Goal: Check status: Check status

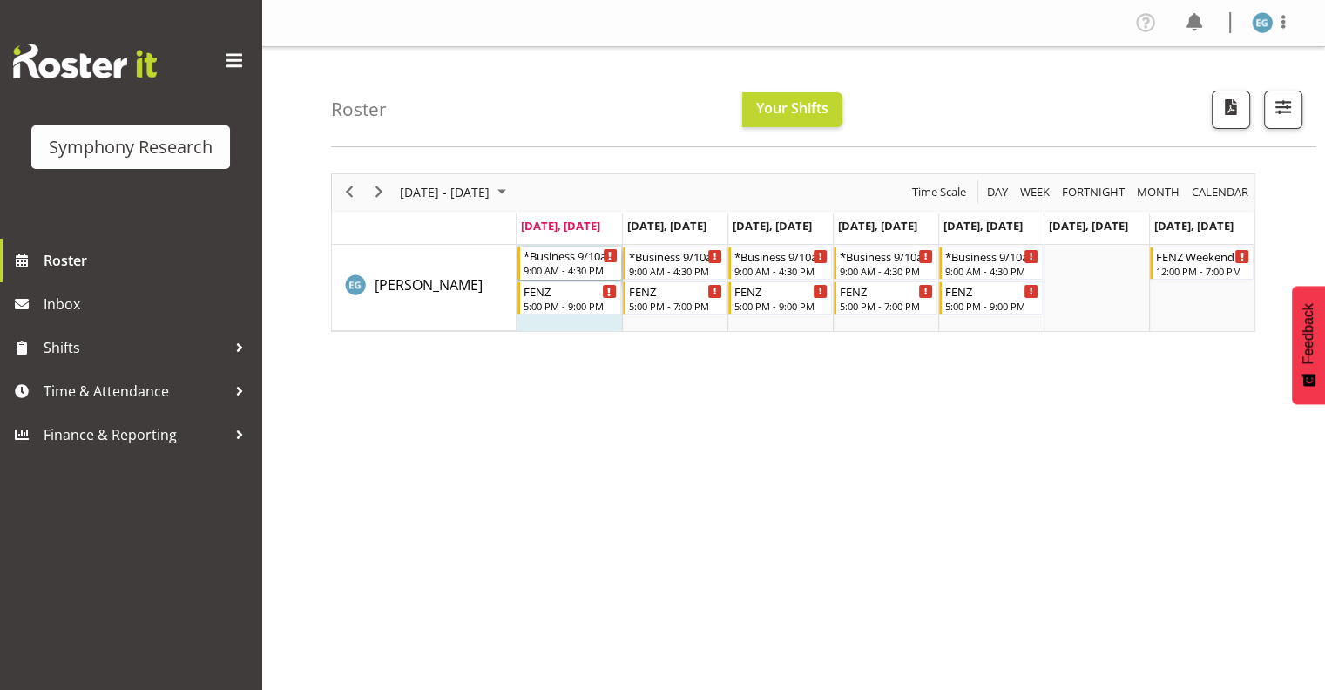
click at [591, 268] on div "9:00 AM - 4:30 PM" at bounding box center [571, 270] width 94 height 14
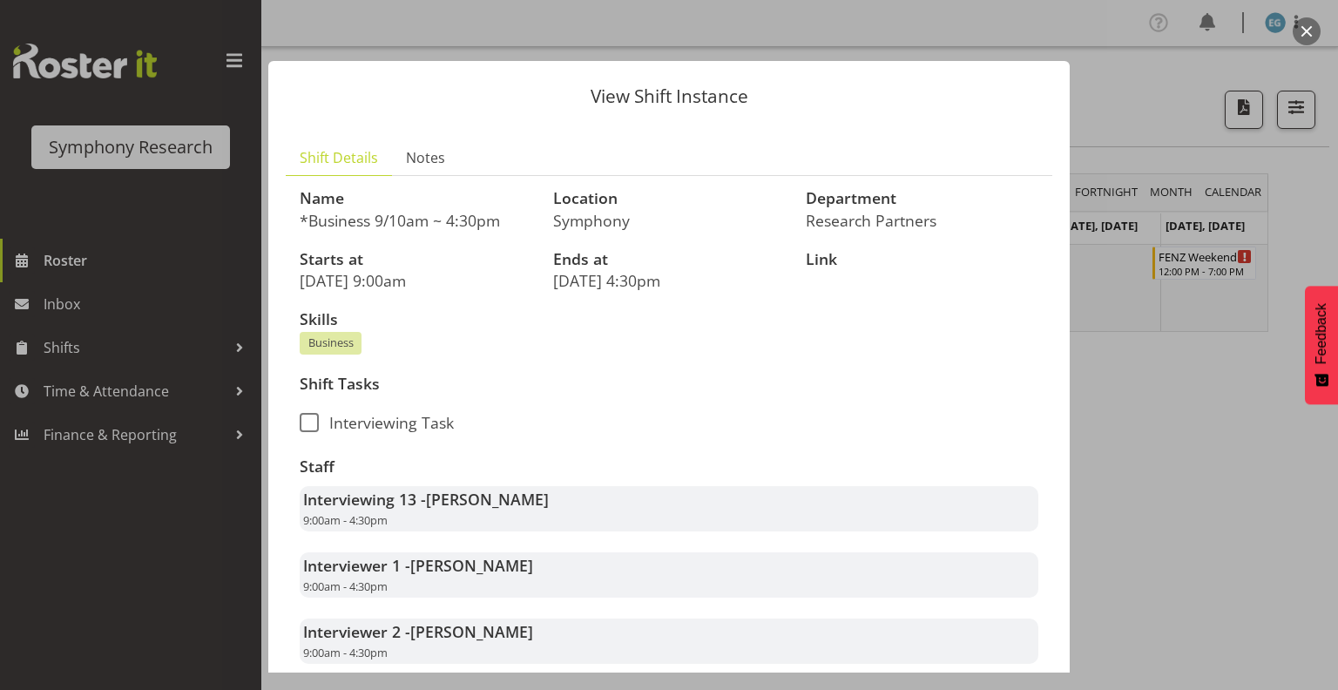
click at [61, 344] on div at bounding box center [669, 345] width 1338 height 690
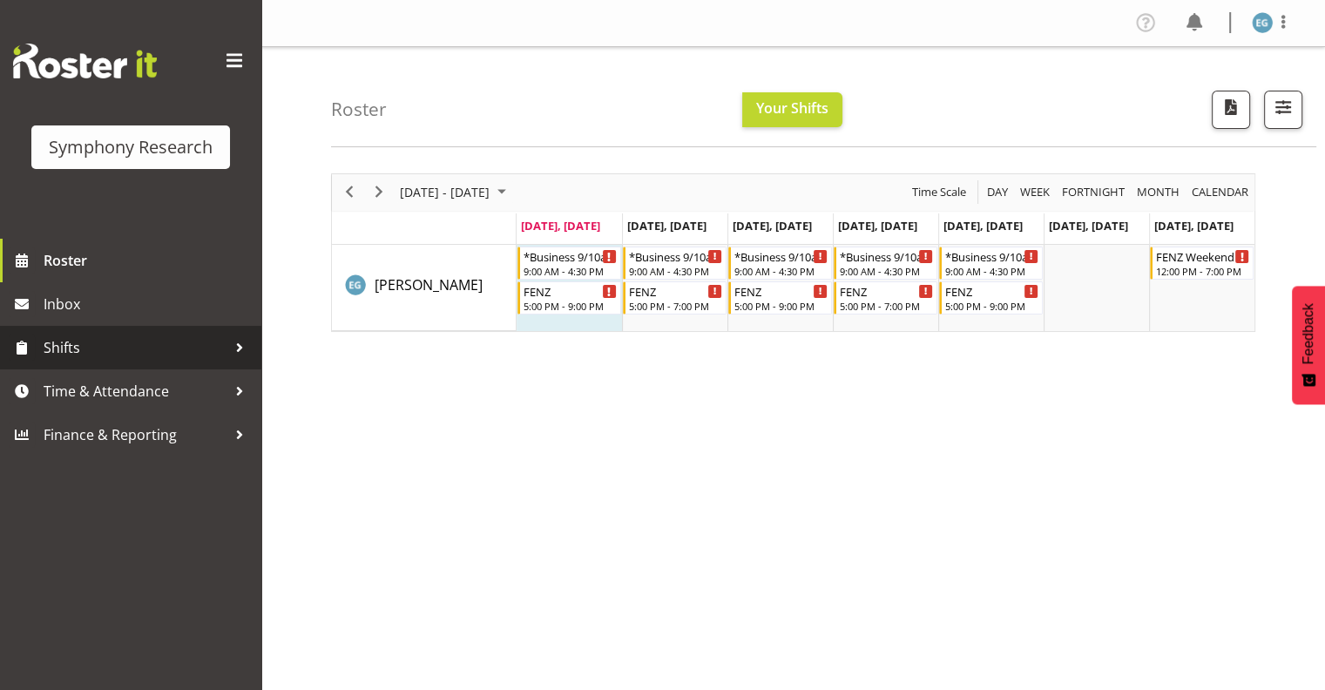
click at [61, 344] on span "Shifts" at bounding box center [135, 348] width 183 height 26
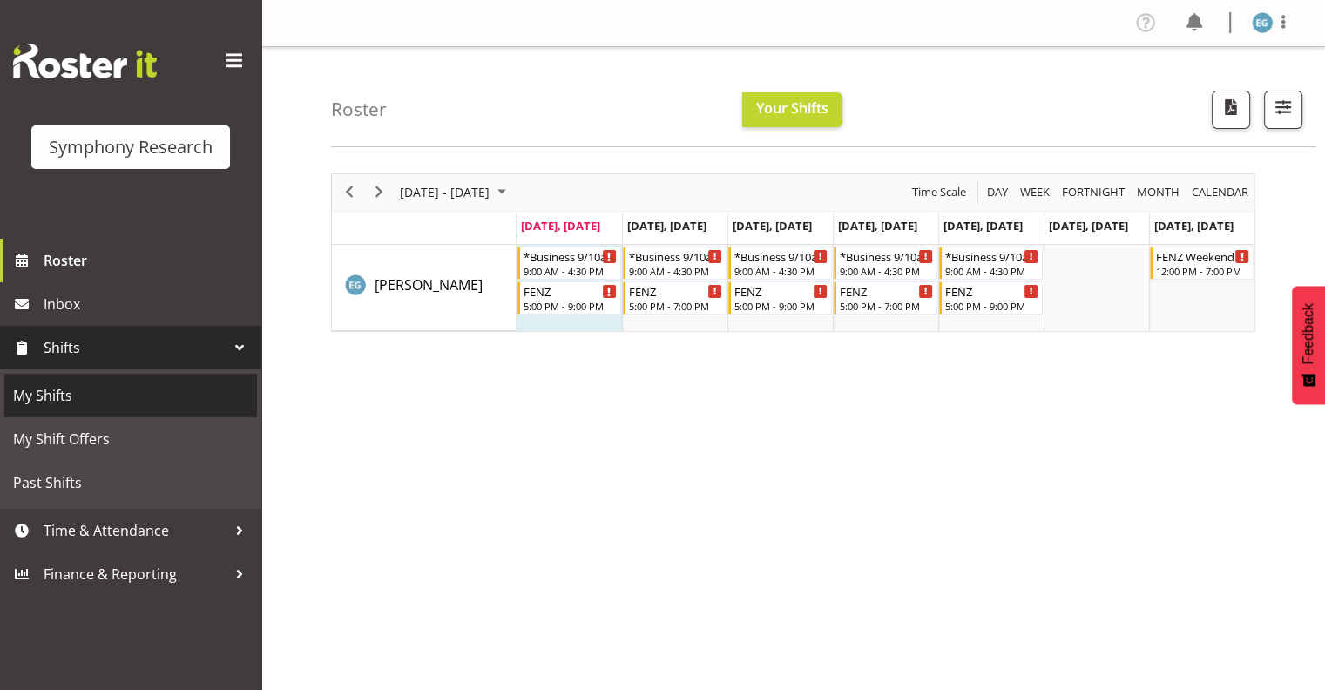
click at [59, 390] on span "My Shifts" at bounding box center [130, 395] width 235 height 26
